Goal: Information Seeking & Learning: Check status

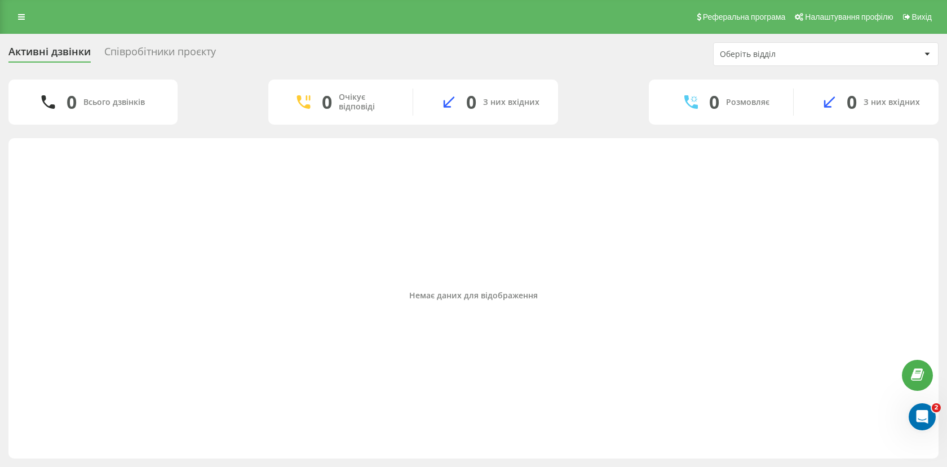
click at [156, 41] on div "Активні дзвінки Співробітники проєкту Оберіть відділ 0 Всього дзвінків 0 Очікує…" at bounding box center [473, 250] width 947 height 433
click at [144, 55] on div "Співробітники проєкту" at bounding box center [160, 54] width 112 height 17
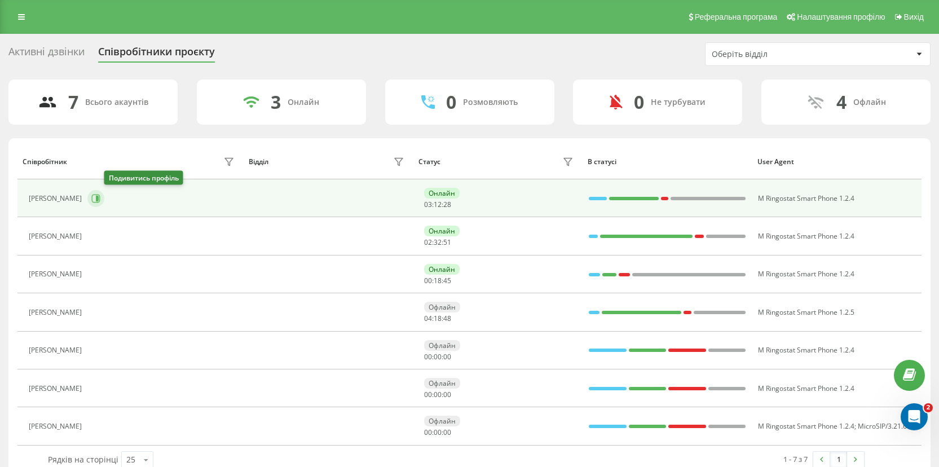
click at [100, 200] on icon at bounding box center [95, 198] width 9 height 9
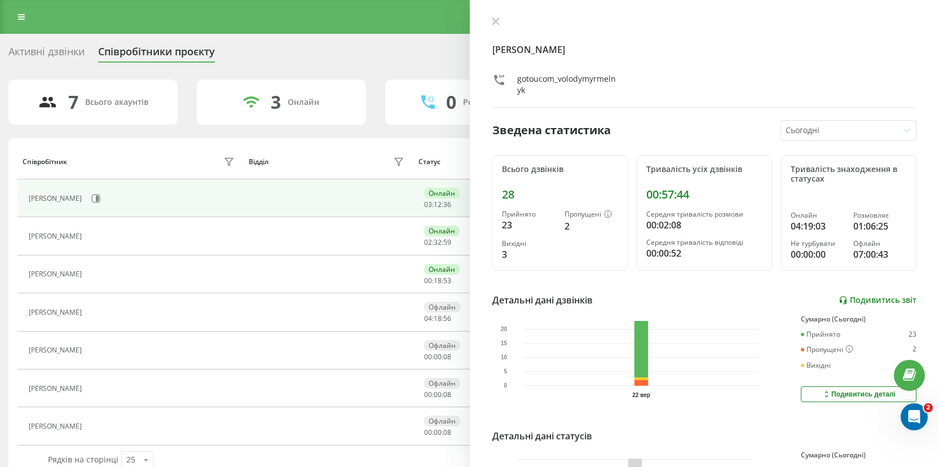
click at [848, 297] on link "Подивитись звіт" at bounding box center [878, 301] width 78 height 10
click at [828, 393] on div "Подивитись деталі" at bounding box center [859, 394] width 74 height 9
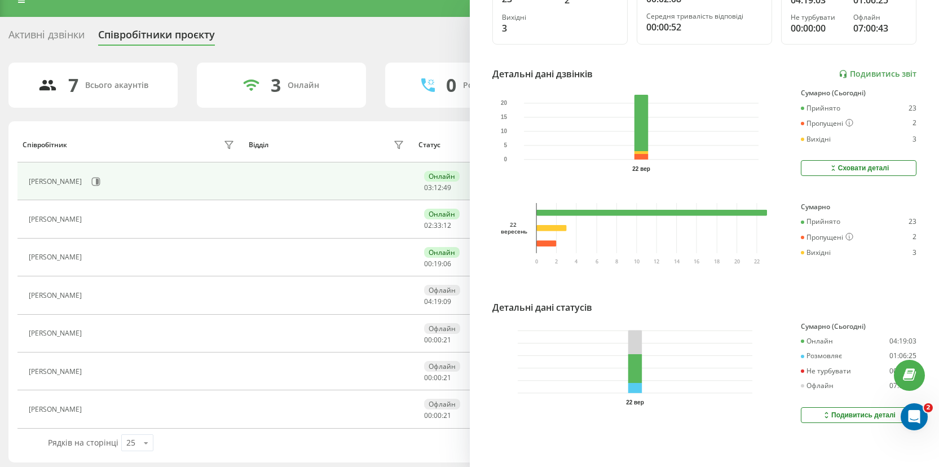
scroll to position [18, 0]
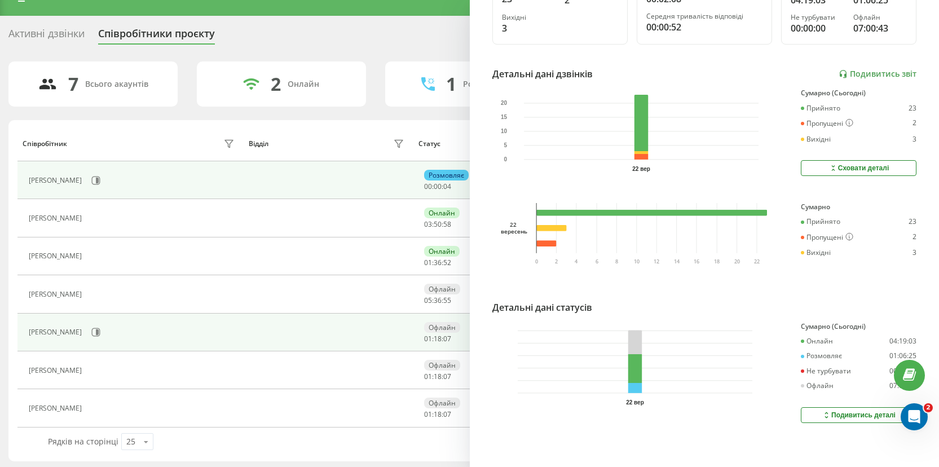
click at [276, 323] on td at bounding box center [329, 333] width 170 height 38
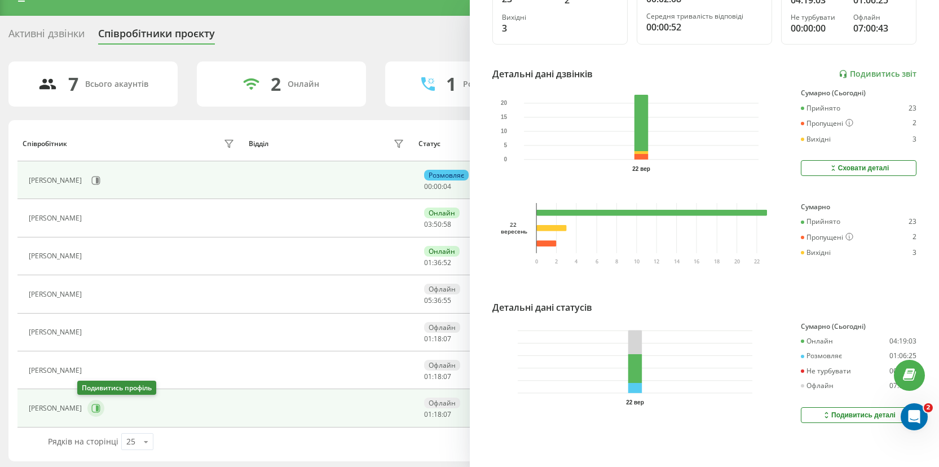
click at [91, 405] on icon at bounding box center [95, 408] width 9 height 9
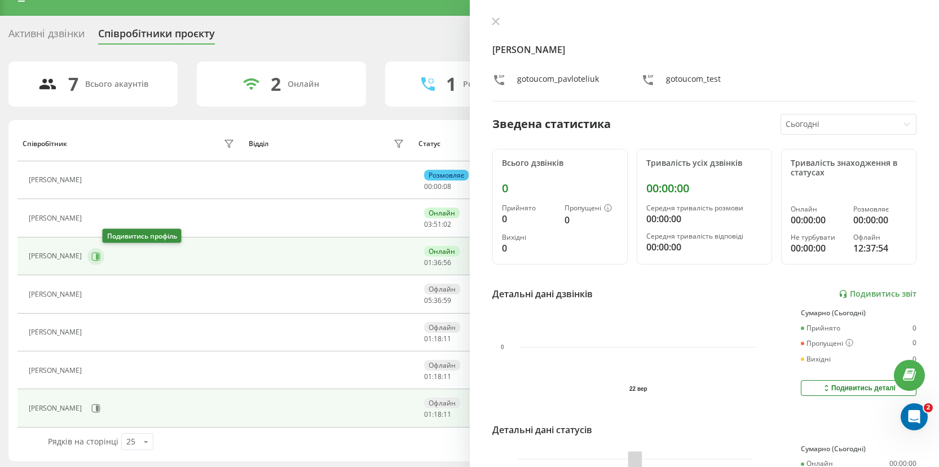
click at [100, 254] on icon at bounding box center [95, 256] width 9 height 9
